Goal: Task Accomplishment & Management: Manage account settings

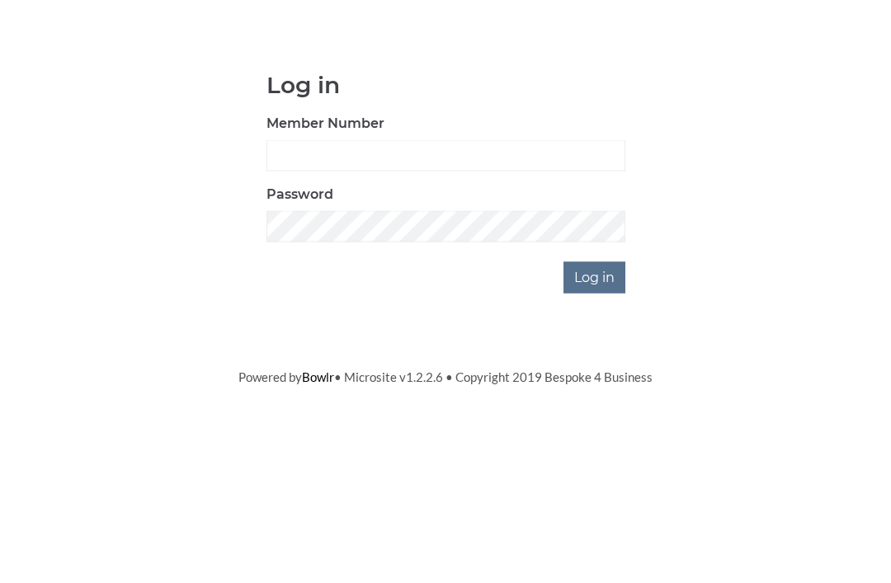
scroll to position [130, 0]
click at [363, 269] on input "Member Number" at bounding box center [445, 284] width 359 height 31
type input "3064"
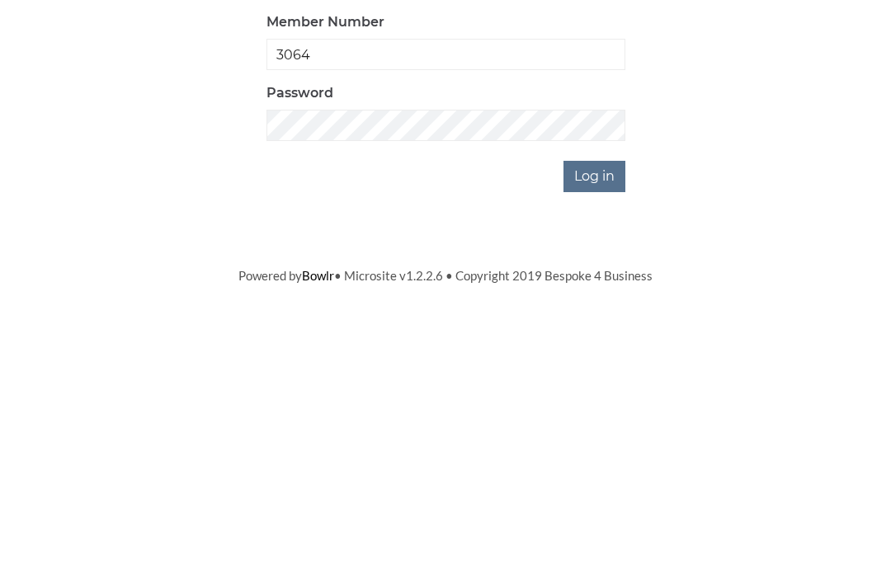
click at [612, 391] on input "Log in" at bounding box center [594, 406] width 62 height 31
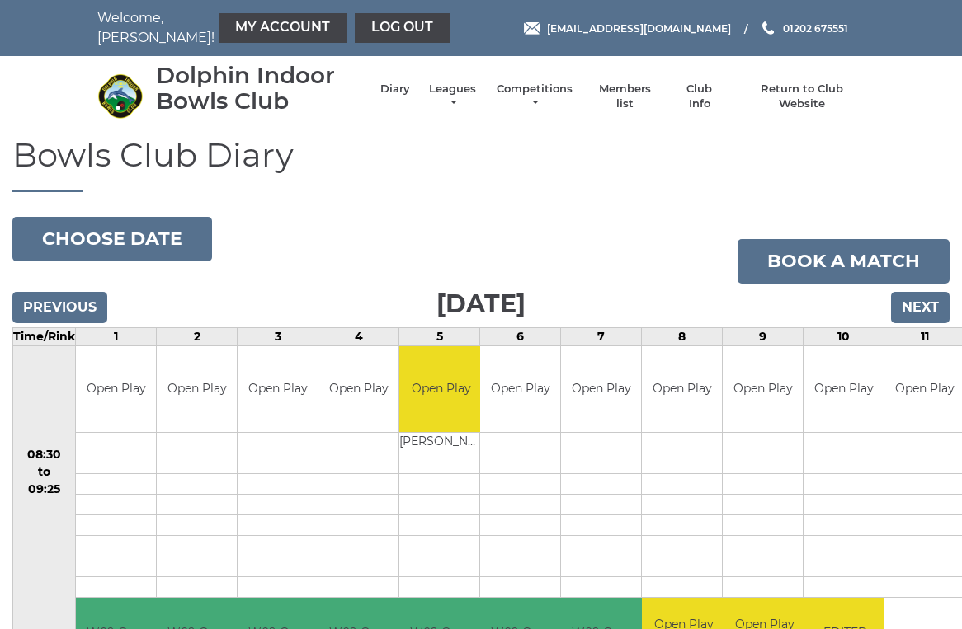
scroll to position [7, 0]
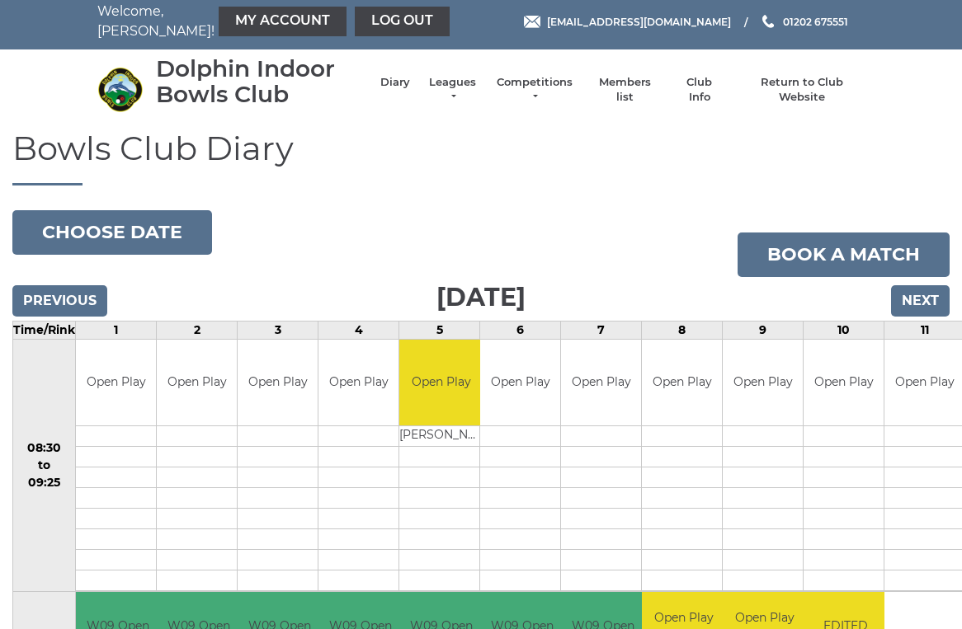
click at [832, 259] on link "Book a match" at bounding box center [844, 255] width 212 height 45
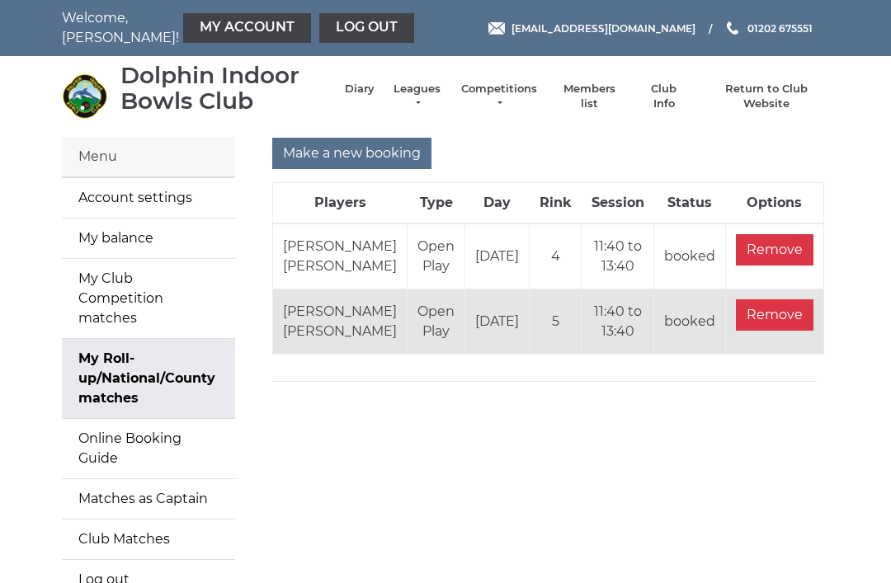
click at [771, 266] on input "Remove" at bounding box center [775, 249] width 78 height 31
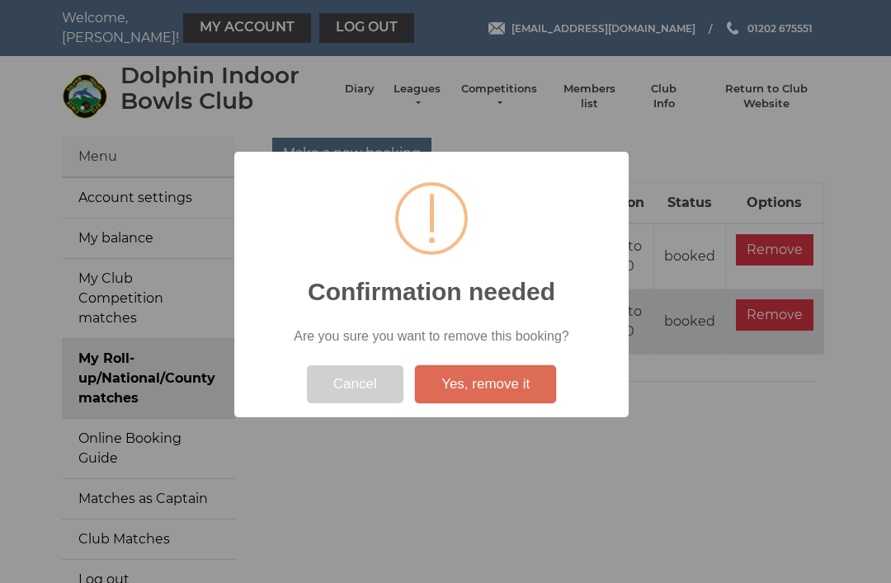
click at [510, 380] on button "Yes, remove it" at bounding box center [485, 384] width 141 height 38
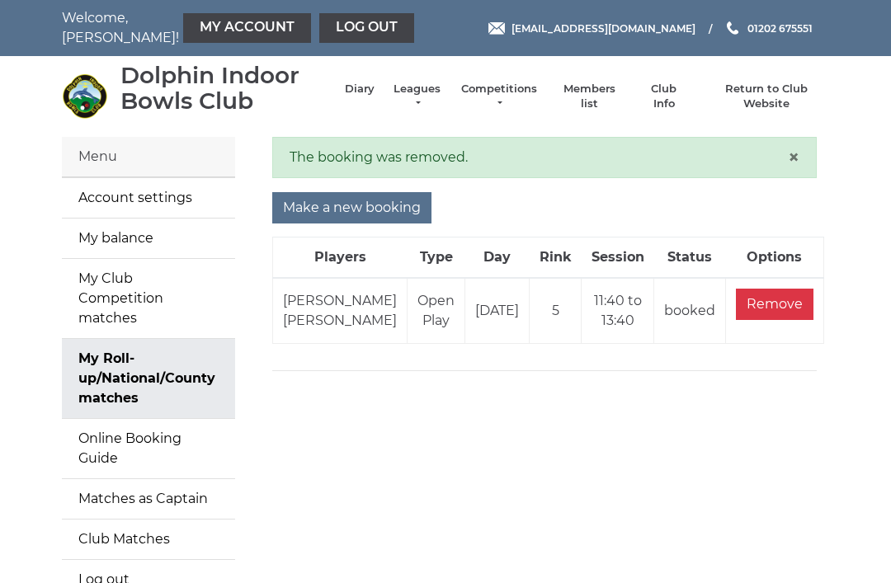
click at [328, 26] on link "Log out" at bounding box center [366, 28] width 95 height 30
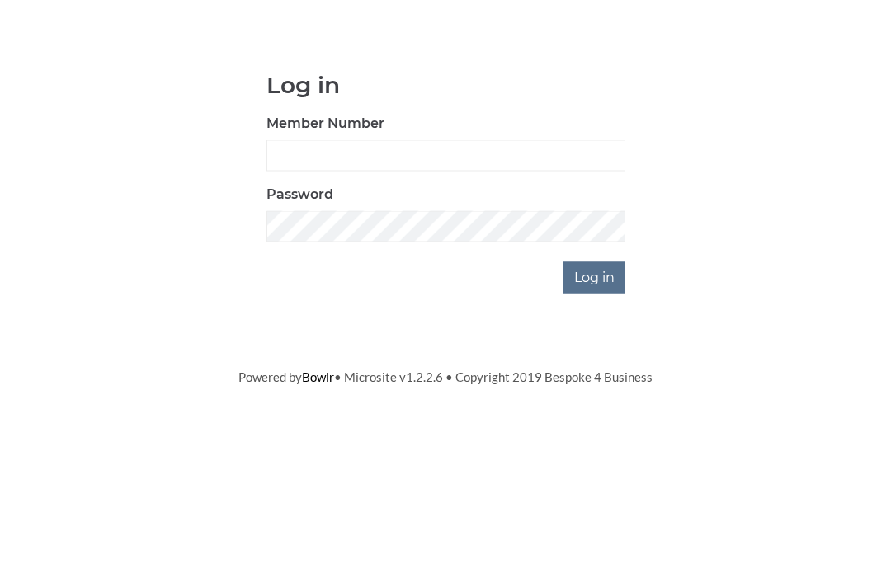
scroll to position [130, 0]
